Goal: Contribute content

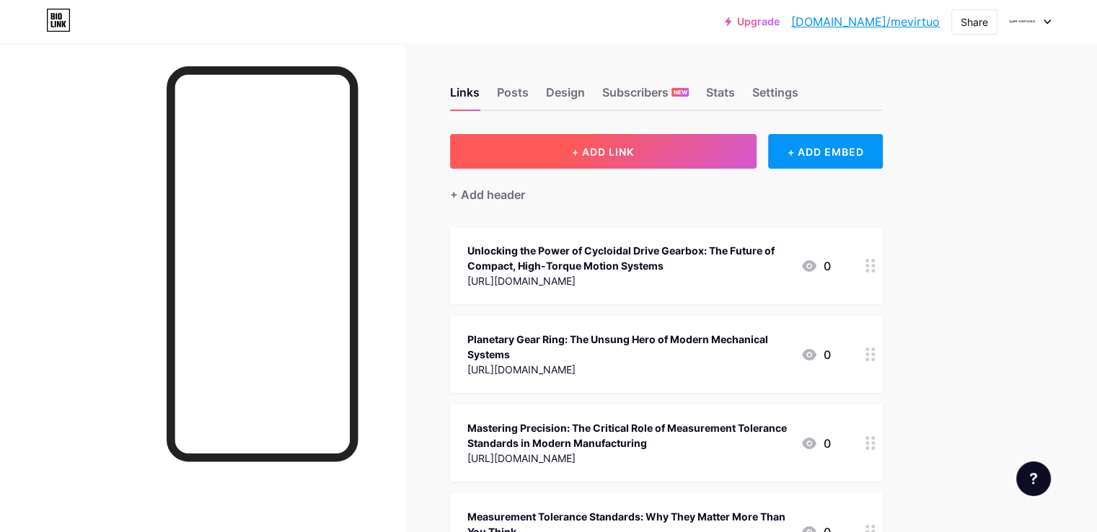
click at [662, 159] on button "+ ADD LINK" at bounding box center [603, 151] width 307 height 35
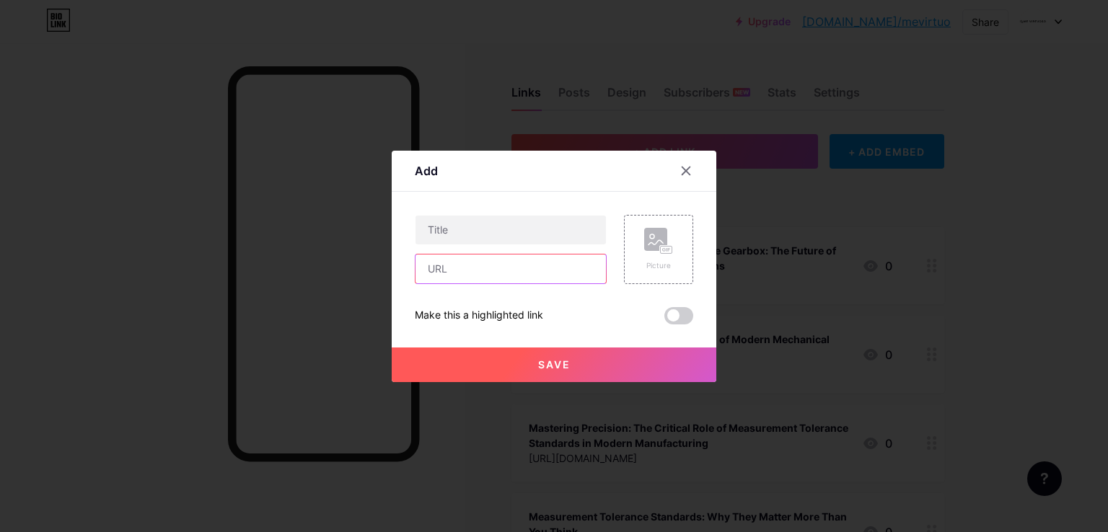
click at [478, 260] on input "text" at bounding box center [511, 269] width 190 height 29
paste input "[URL][DOMAIN_NAME]"
type input "[URL][DOMAIN_NAME]"
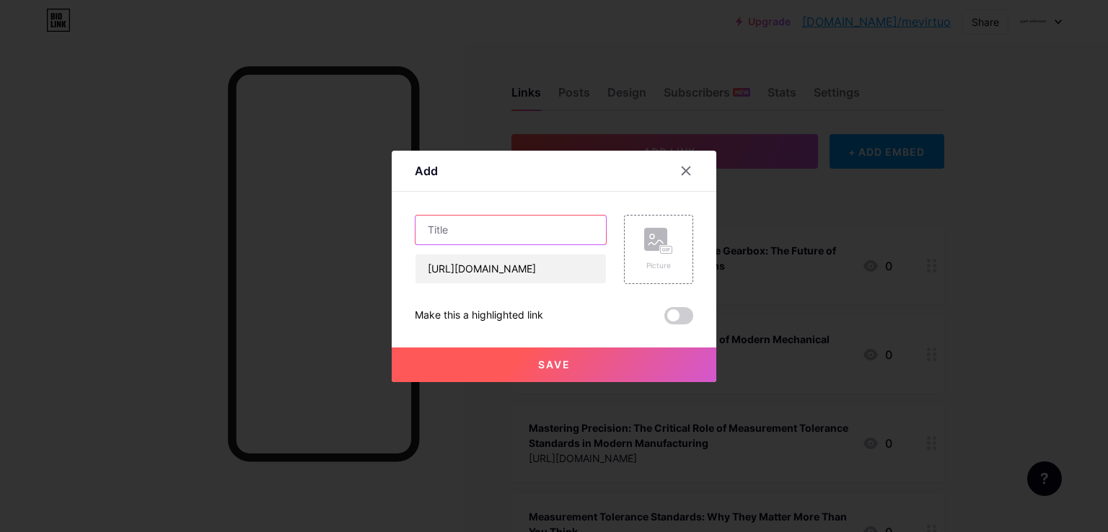
click at [547, 220] on input "text" at bounding box center [511, 230] width 190 height 29
paste input "Cycloidal Gearbox Design: Engineering for Modern Motion Systems"
type input "Cycloidal Gearbox Design: Engineering for Modern Motion Systems"
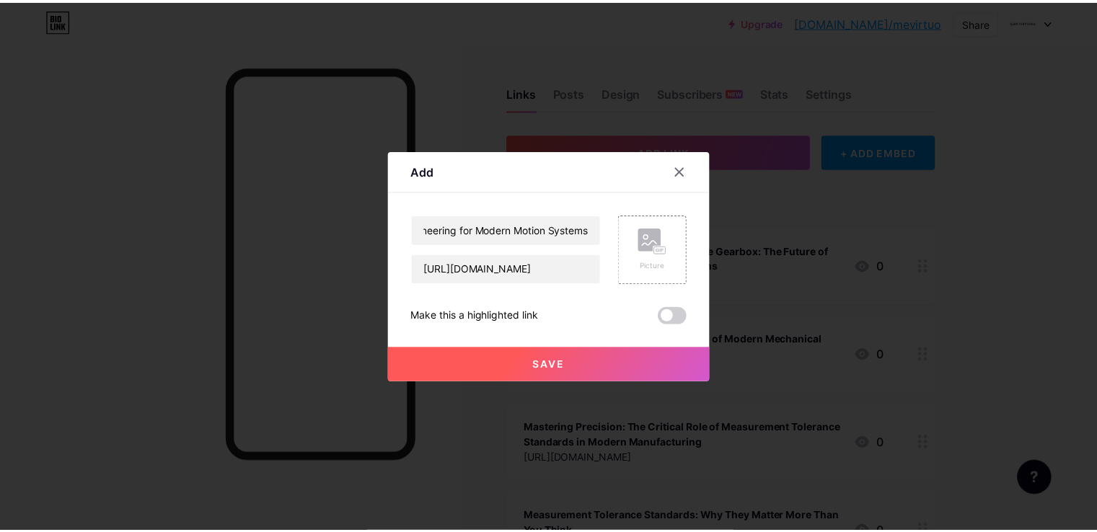
scroll to position [0, 0]
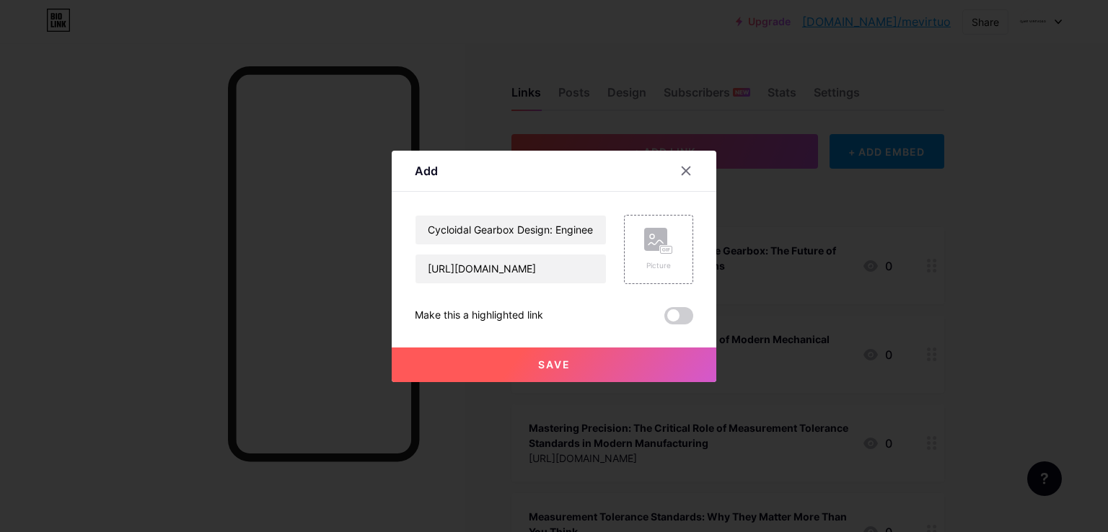
click at [665, 317] on span at bounding box center [679, 315] width 29 height 17
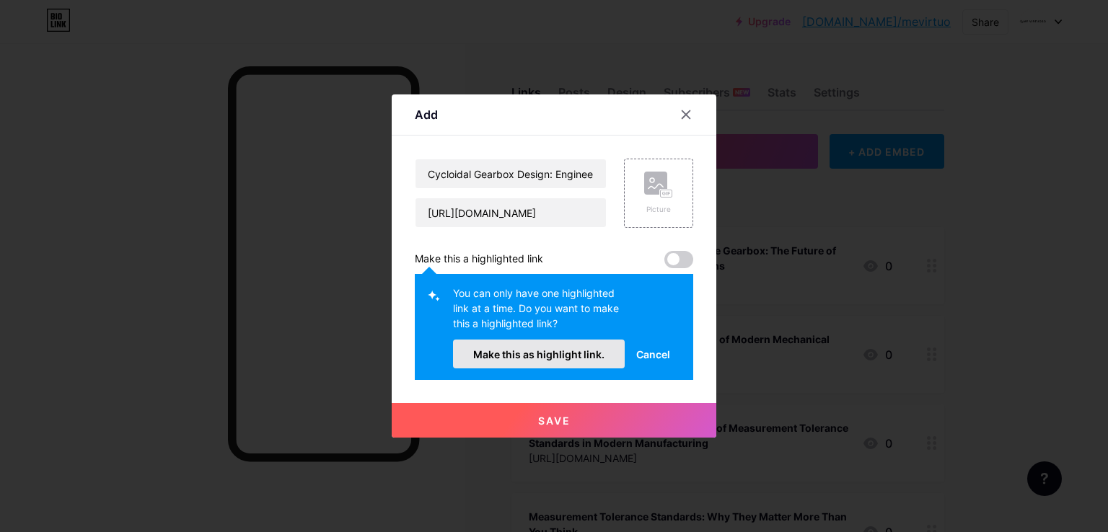
click at [584, 341] on button "Make this as highlight link." at bounding box center [539, 354] width 172 height 29
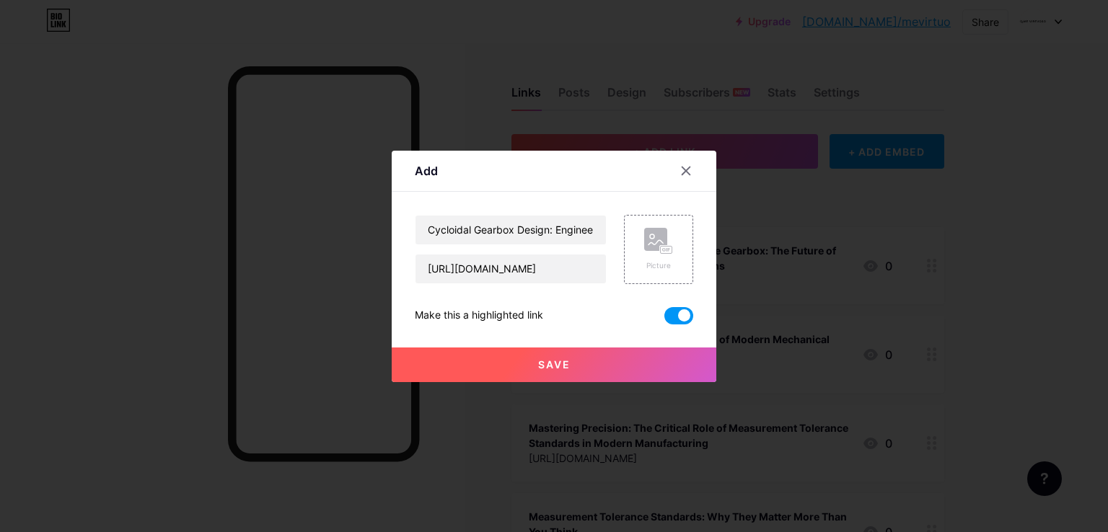
click at [548, 359] on span "Save" at bounding box center [554, 365] width 32 height 12
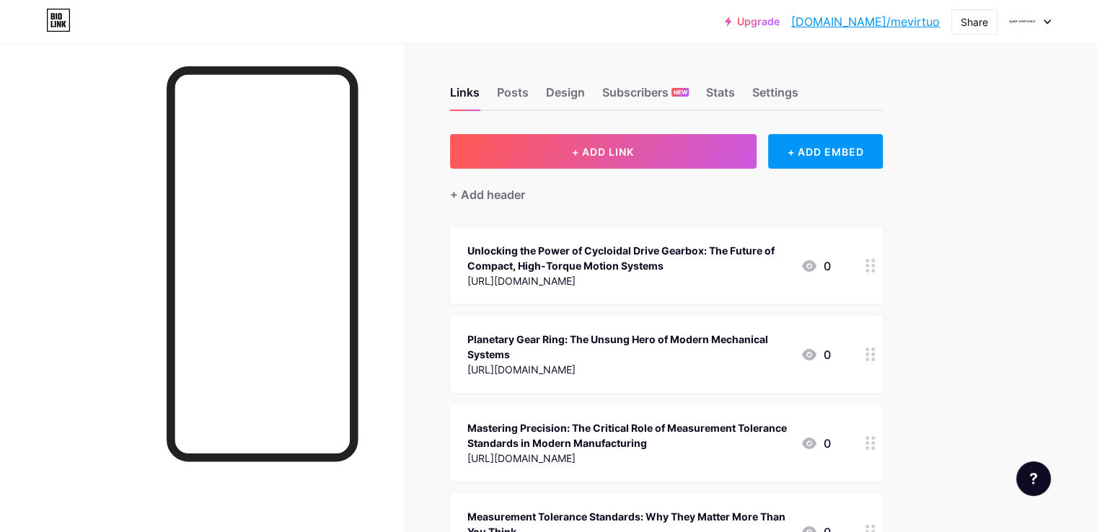
click at [905, 24] on link "[DOMAIN_NAME]/mevirtuo" at bounding box center [866, 21] width 149 height 17
